Goal: Check status

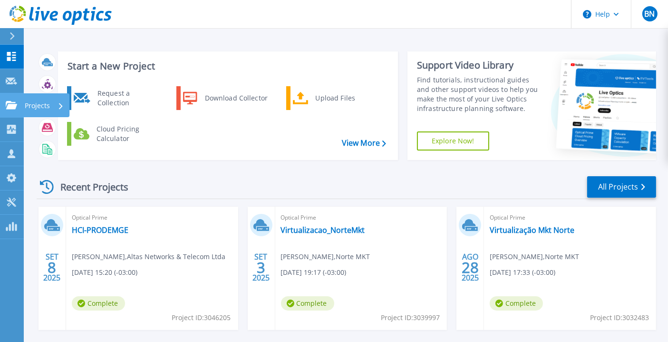
click at [16, 109] on link "Projects Projects" at bounding box center [12, 105] width 24 height 24
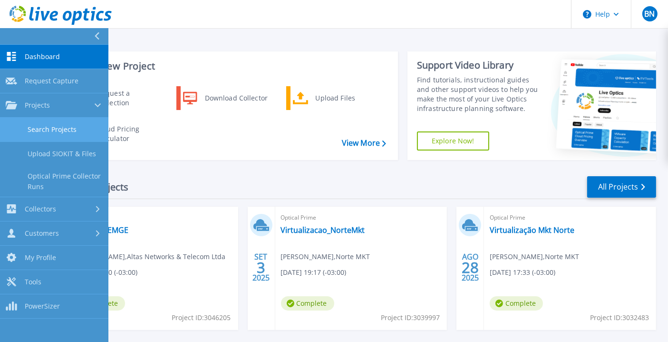
click at [31, 131] on link "Search Projects" at bounding box center [54, 129] width 108 height 24
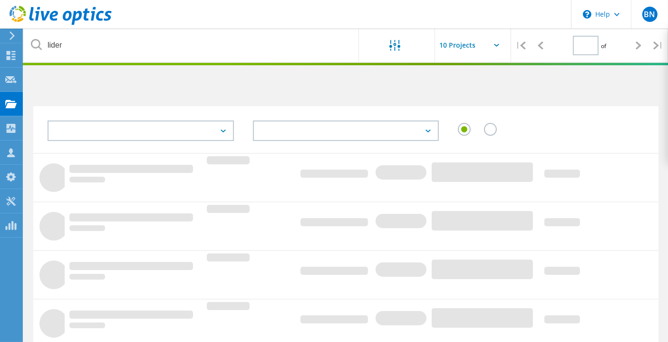
type input "1"
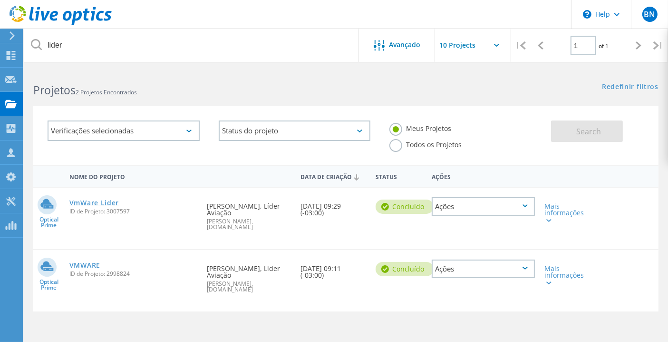
click at [108, 199] on link "VmWare Lider" at bounding box center [93, 202] width 49 height 7
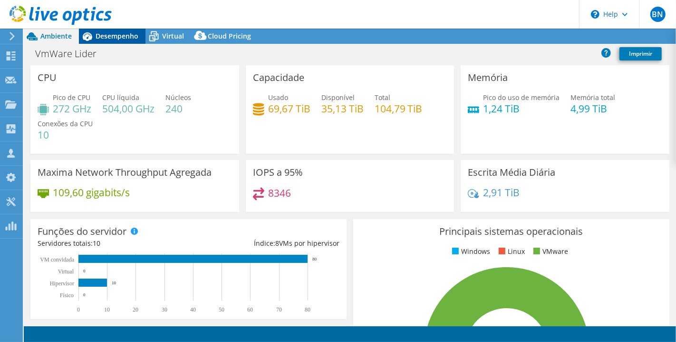
click at [111, 39] on span "Desempenho" at bounding box center [117, 35] width 43 height 9
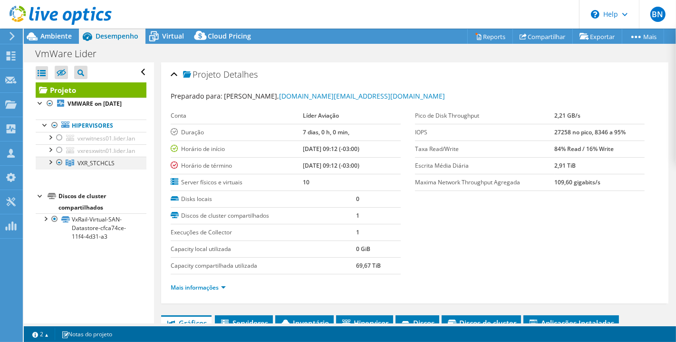
click at [48, 166] on div at bounding box center [50, 161] width 10 height 10
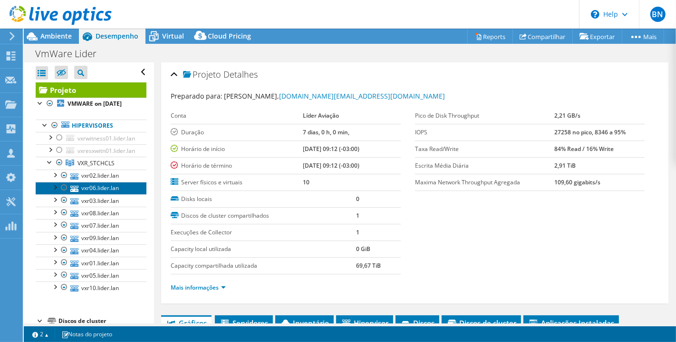
click at [86, 194] on link "vxr06.lider.lan" at bounding box center [91, 188] width 111 height 12
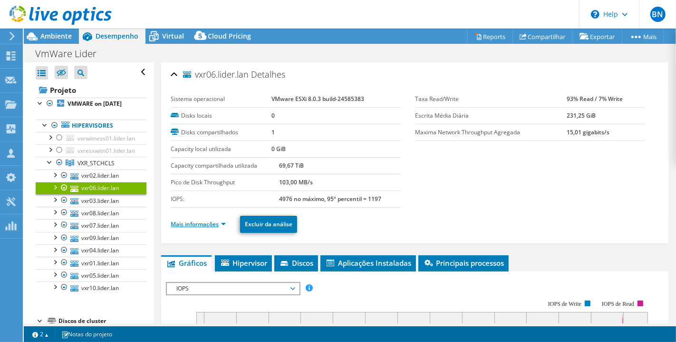
click at [222, 225] on link "Mais informações" at bounding box center [198, 224] width 55 height 8
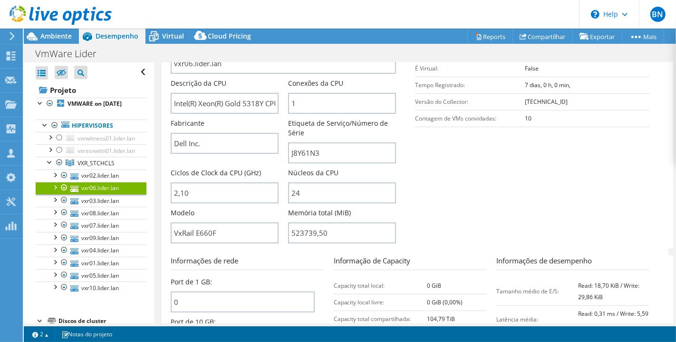
scroll to position [264, 0]
